Goal: Transaction & Acquisition: Subscribe to service/newsletter

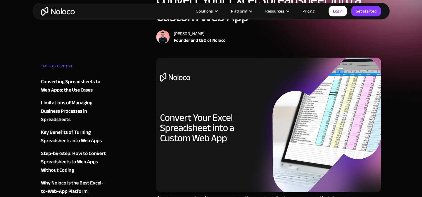
scroll to position [84, 0]
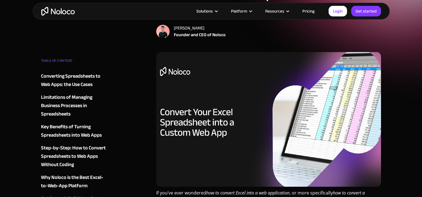
click at [208, 122] on img at bounding box center [268, 119] width 225 height 135
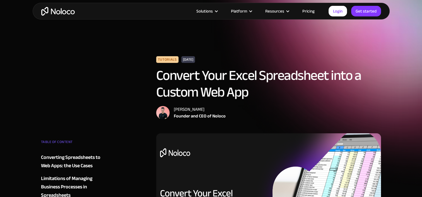
scroll to position [0, 0]
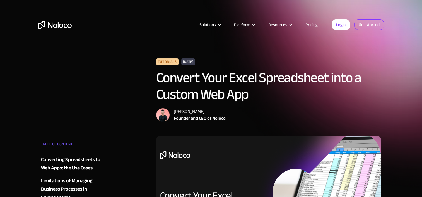
click at [371, 23] on link "Get started" at bounding box center [369, 25] width 30 height 11
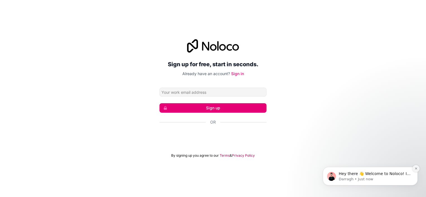
click at [415, 168] on icon "Dismiss notification" at bounding box center [415, 168] width 3 height 3
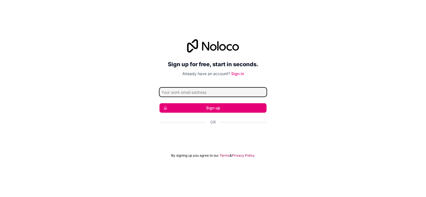
click at [198, 89] on input "Email address" at bounding box center [212, 92] width 107 height 9
type input "cornosconformado@gmail.com"
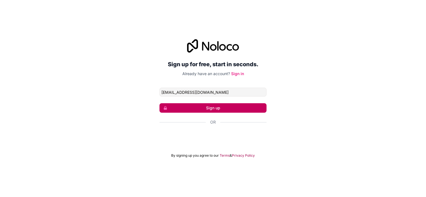
click at [220, 111] on button "Sign up" at bounding box center [212, 107] width 107 height 9
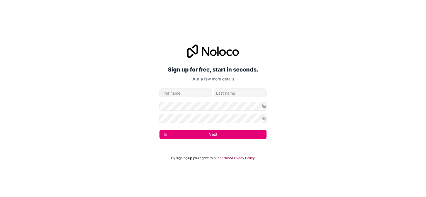
click at [192, 92] on input "given-name" at bounding box center [185, 93] width 52 height 9
type input "maicon"
type input "carmonge"
click at [205, 140] on div "Sign up for free, start in seconds. Just a few more details cornosconformado@gm…" at bounding box center [213, 92] width 426 height 110
click at [205, 135] on button "Next" at bounding box center [212, 134] width 107 height 9
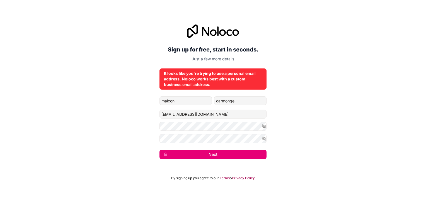
click at [256, 146] on form "maicon carmonge cornosconformado@gmail.com Next" at bounding box center [212, 127] width 107 height 63
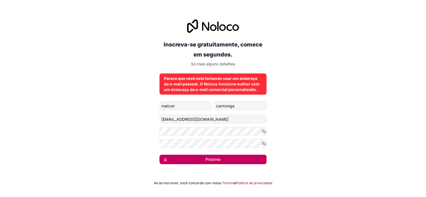
click at [211, 158] on font "Próximo" at bounding box center [212, 160] width 15 height 6
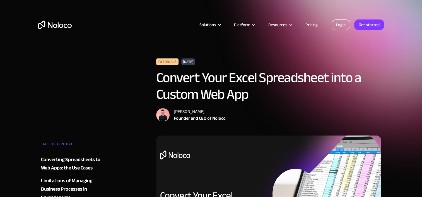
click at [340, 26] on link "Login" at bounding box center [340, 25] width 18 height 11
